Goal: Information Seeking & Learning: Learn about a topic

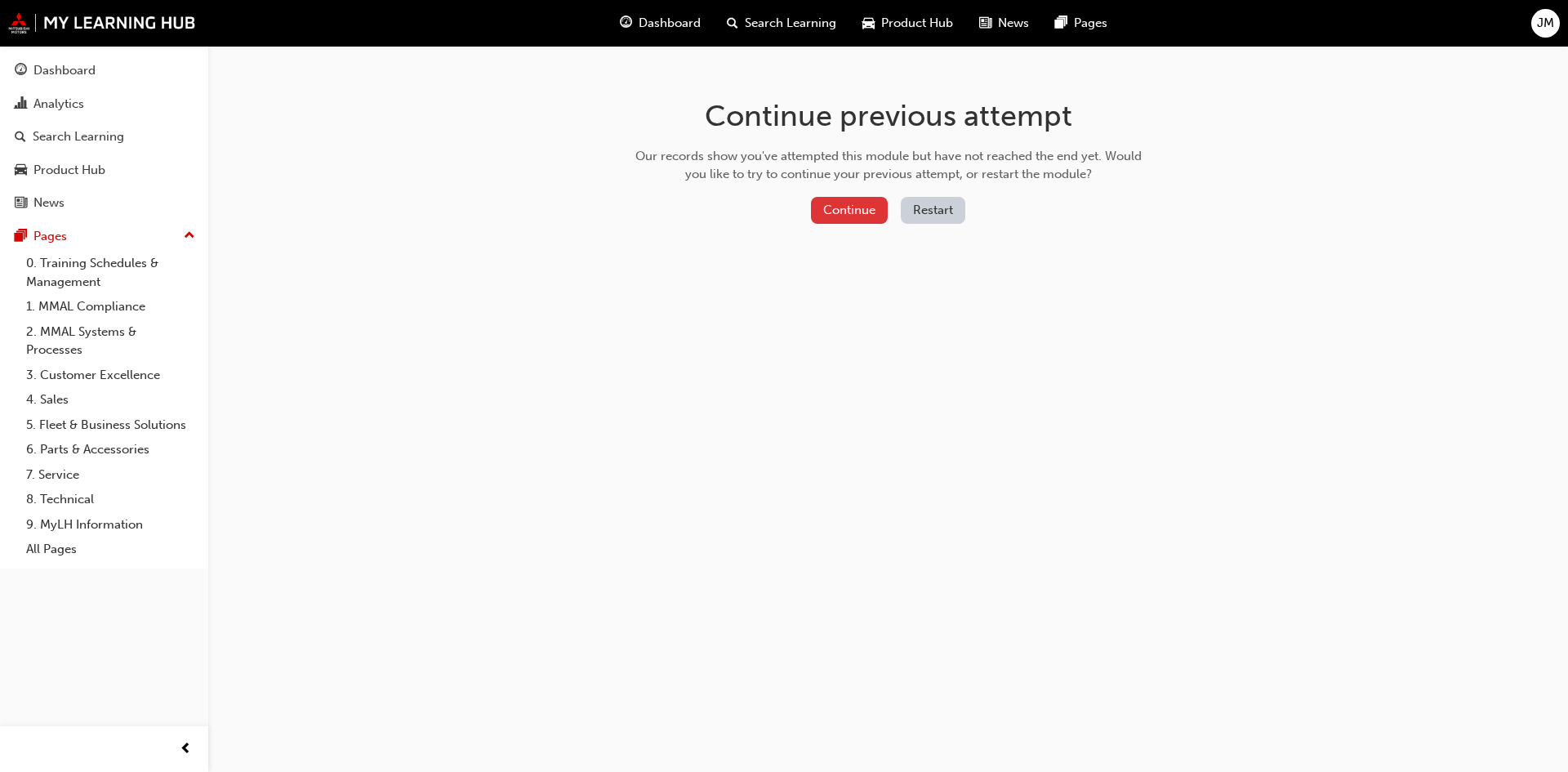
click at [856, 213] on button "Continue" at bounding box center [850, 211] width 77 height 27
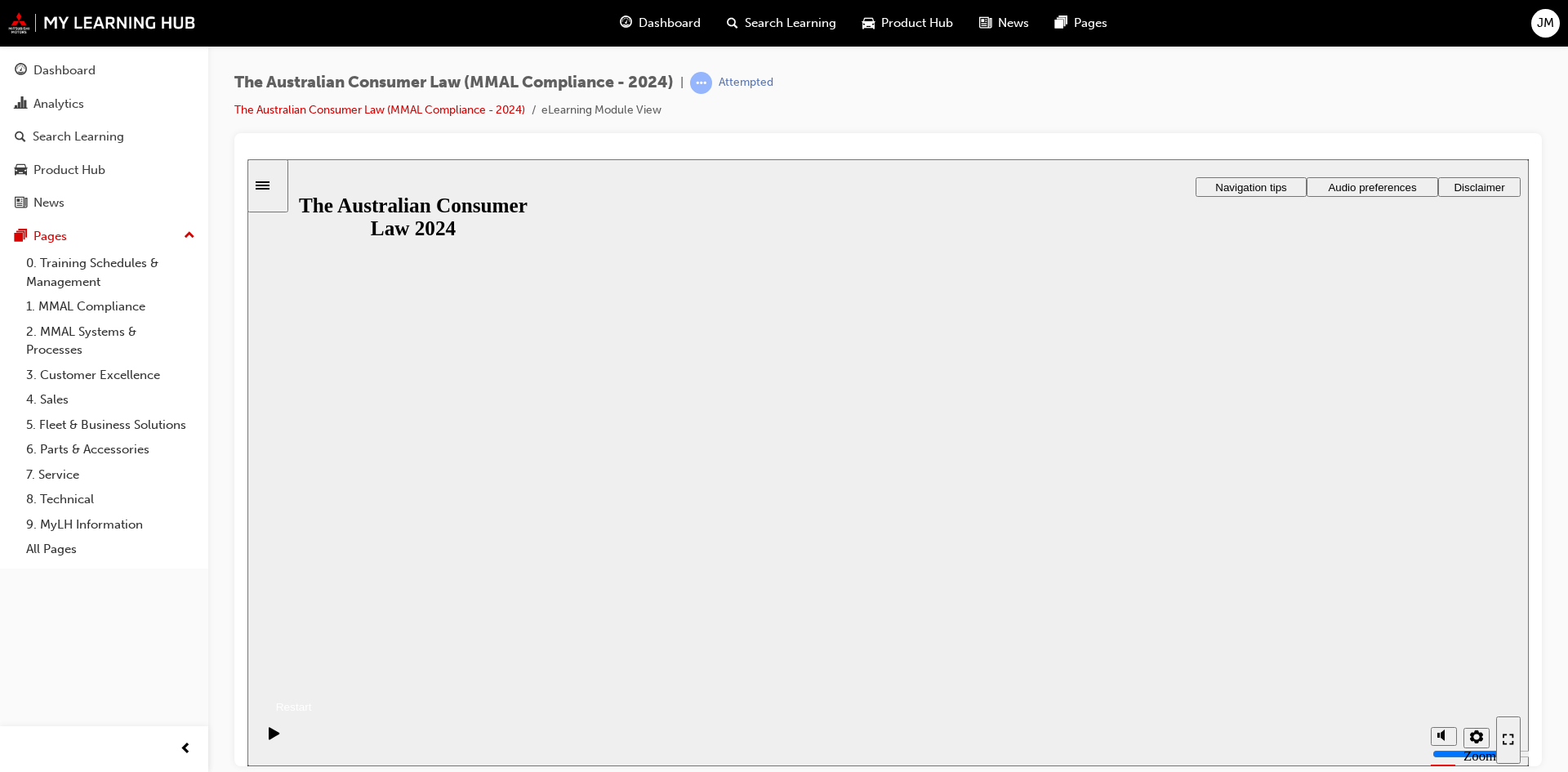
drag, startPoint x: 903, startPoint y: 515, endPoint x: 852, endPoint y: 204, distance: 315.2
click at [312, 677] on button "Resume" at bounding box center [280, 687] width 65 height 21
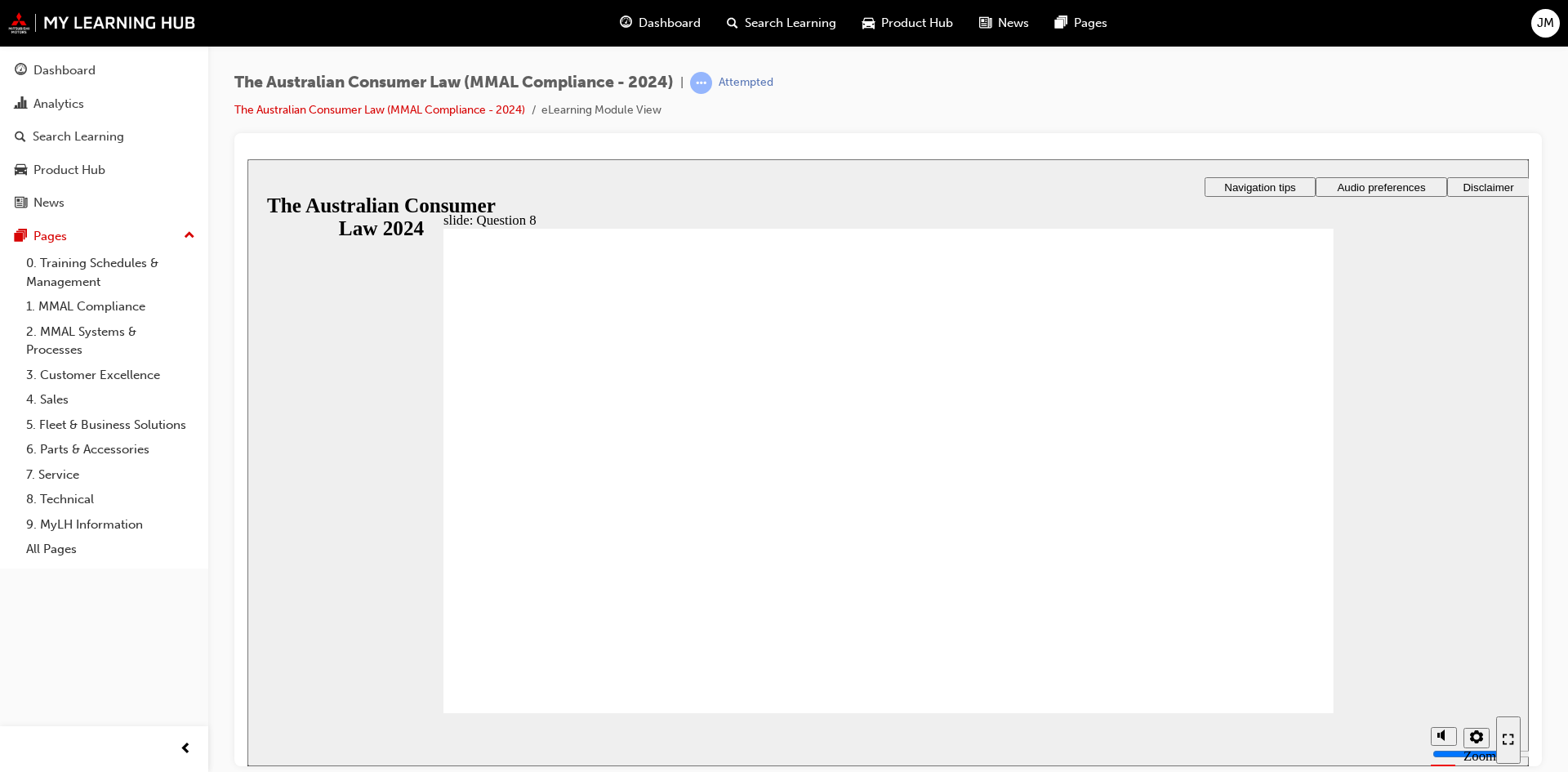
drag, startPoint x: 482, startPoint y: 457, endPoint x: 526, endPoint y: 482, distance: 50.6
radio input "true"
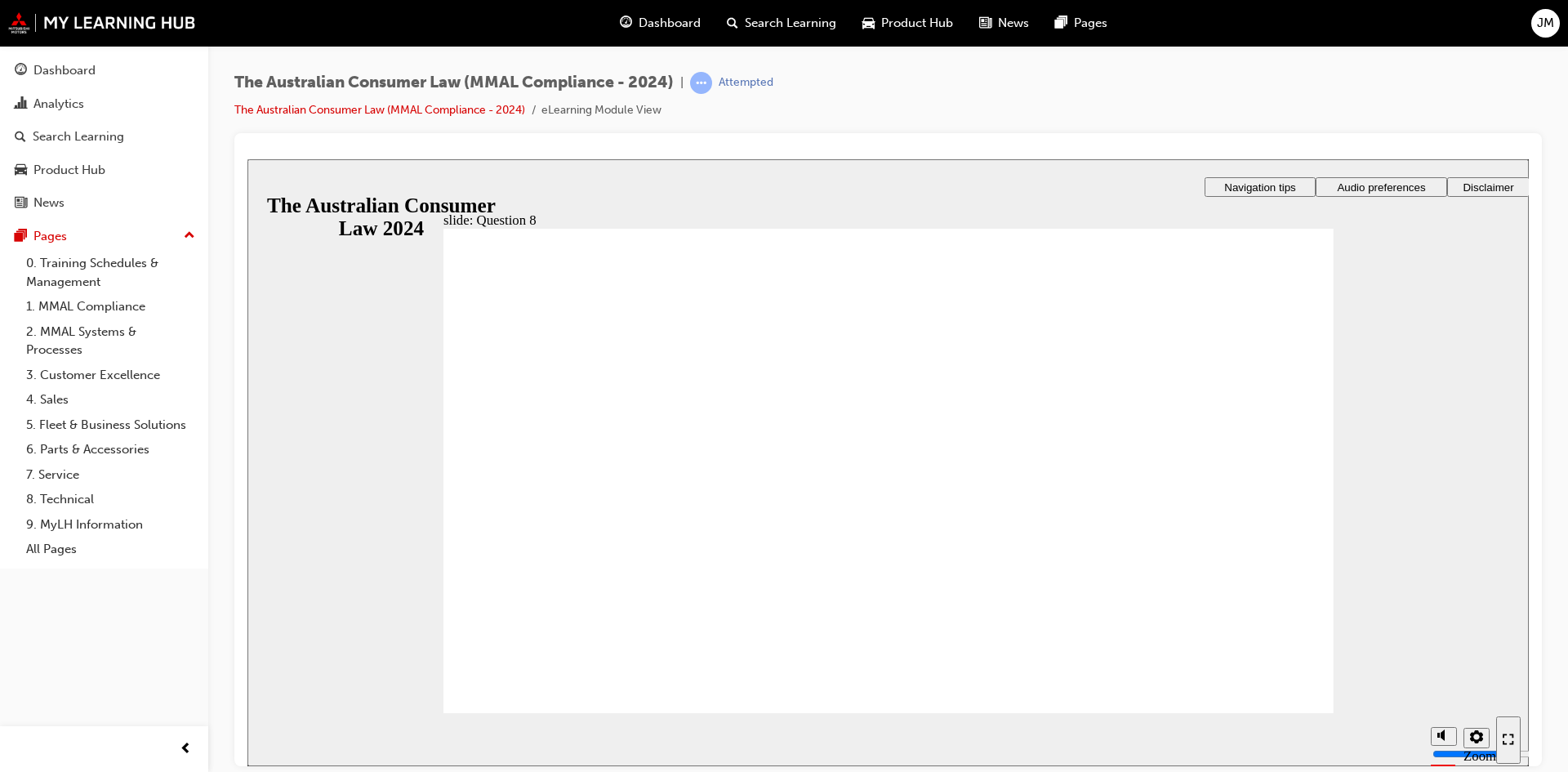
drag, startPoint x: 1268, startPoint y: 703, endPoint x: 1258, endPoint y: 702, distance: 10.0
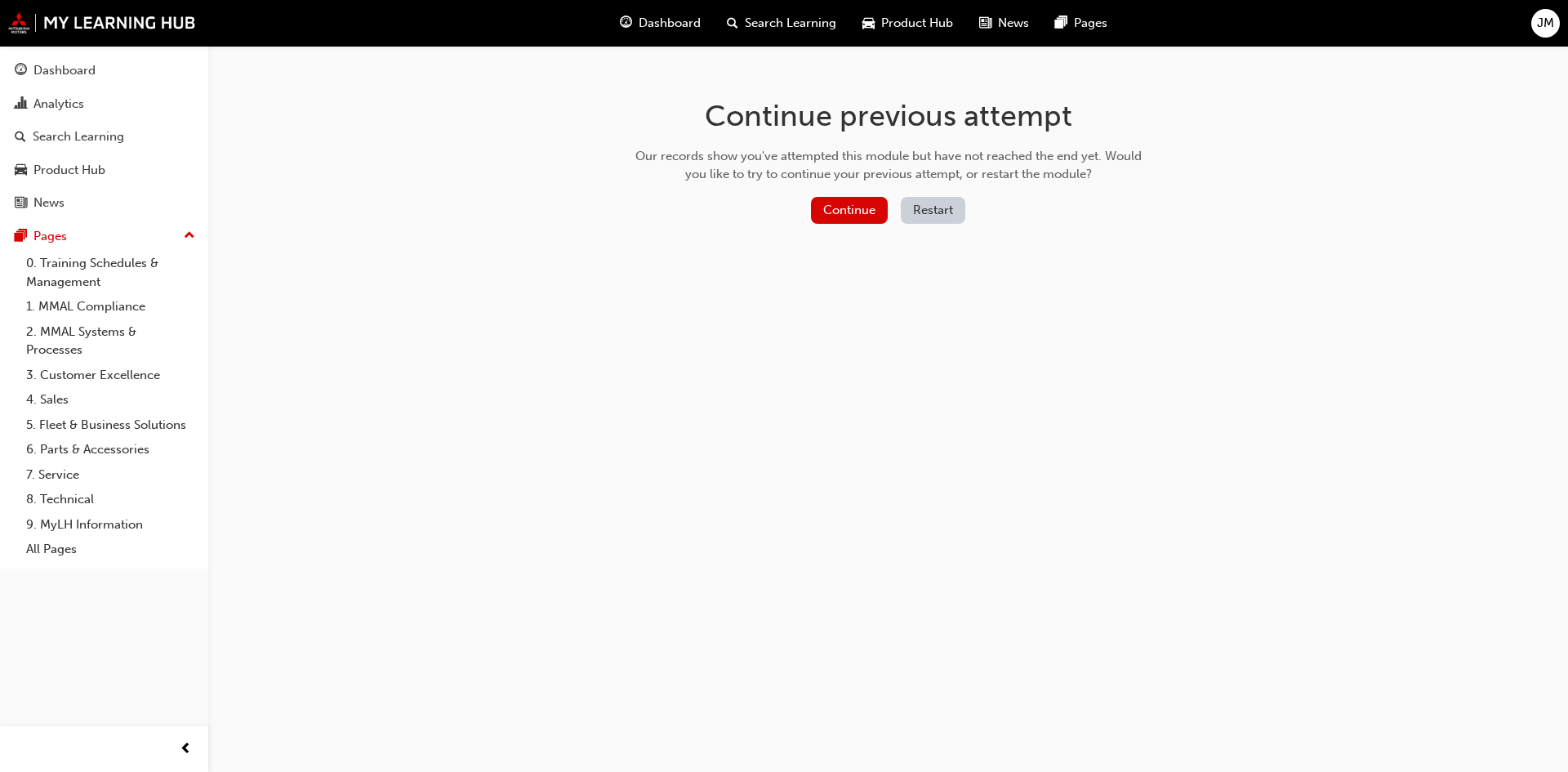
click at [933, 212] on button "Restart" at bounding box center [934, 211] width 65 height 27
